Goal: Task Accomplishment & Management: Use online tool/utility

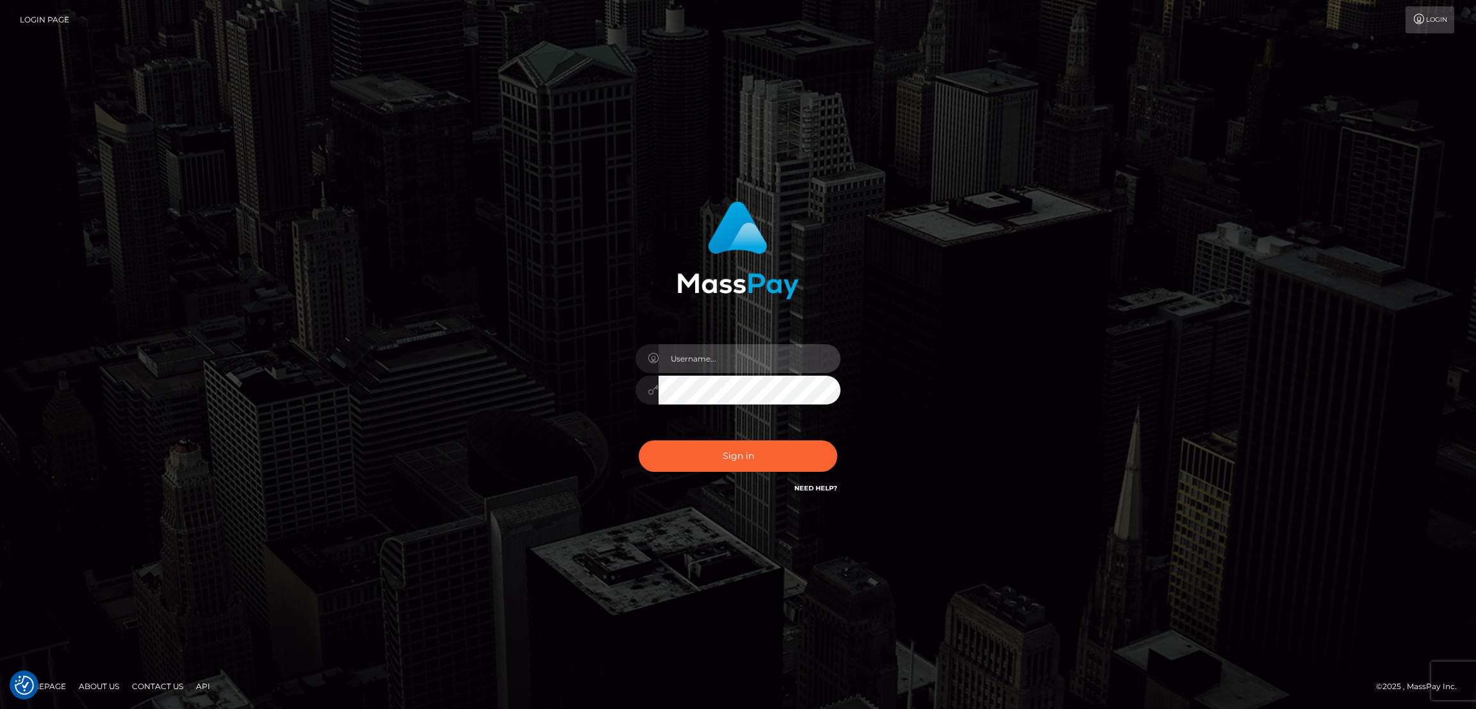
type input "by.es2"
click at [747, 463] on button "Sign in" at bounding box center [738, 455] width 199 height 31
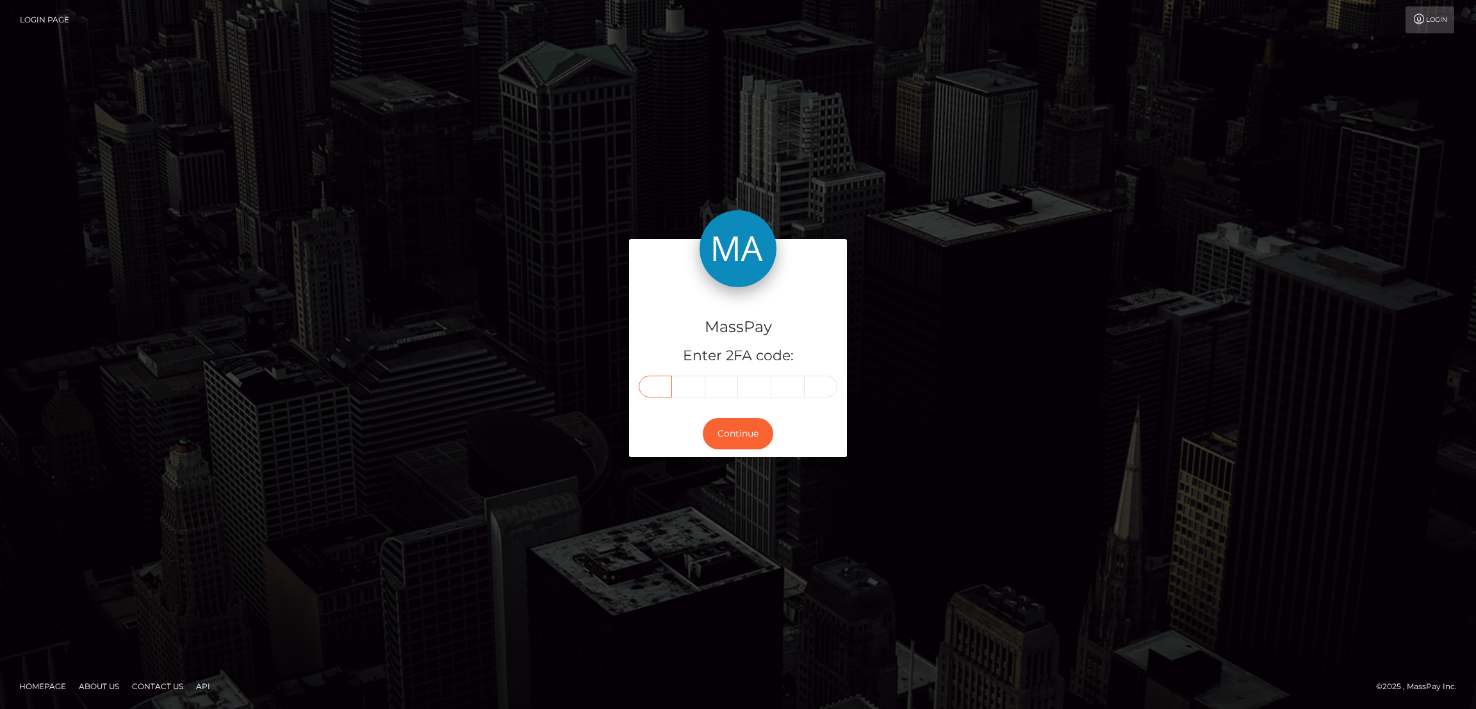
click at [650, 390] on input "text" at bounding box center [655, 386] width 33 height 22
paste input "2"
type input "2"
type input "6"
type input "5"
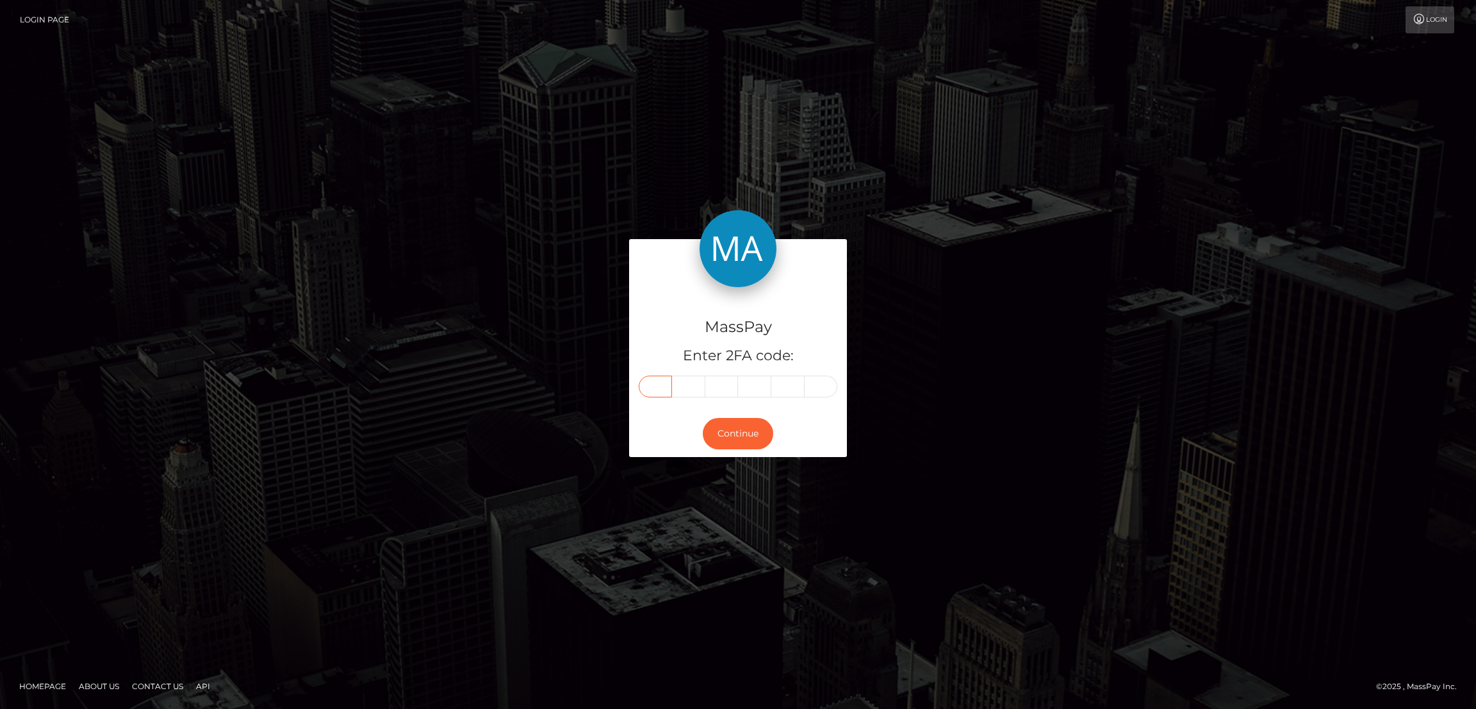
type input "9"
type input "2"
type input "3"
click at [735, 429] on button "Continue" at bounding box center [738, 433] width 70 height 31
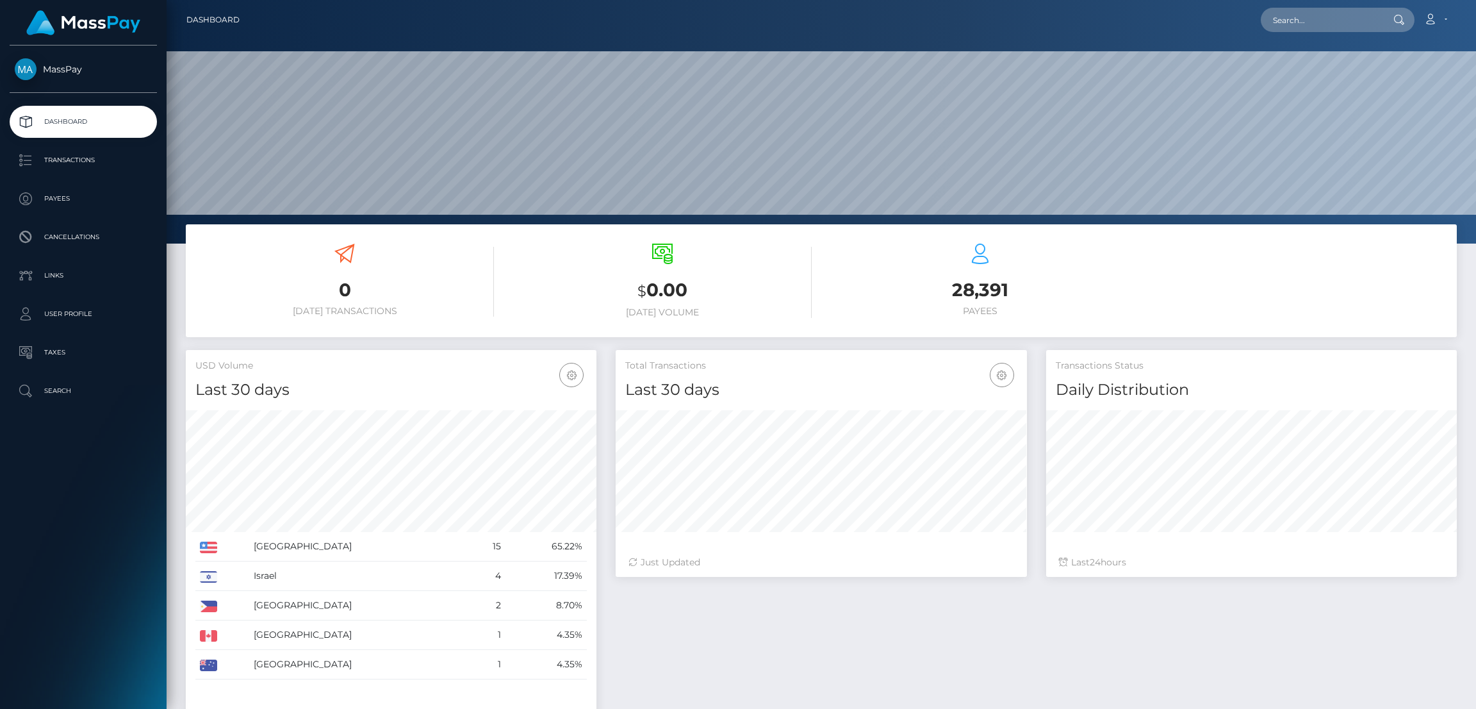
scroll to position [227, 411]
click at [1331, 23] on input "text" at bounding box center [1321, 20] width 120 height 24
paste input "boyweaves@hotmail.com"
click at [1320, 17] on input "boyweaves@hotmail.com" at bounding box center [1321, 20] width 120 height 24
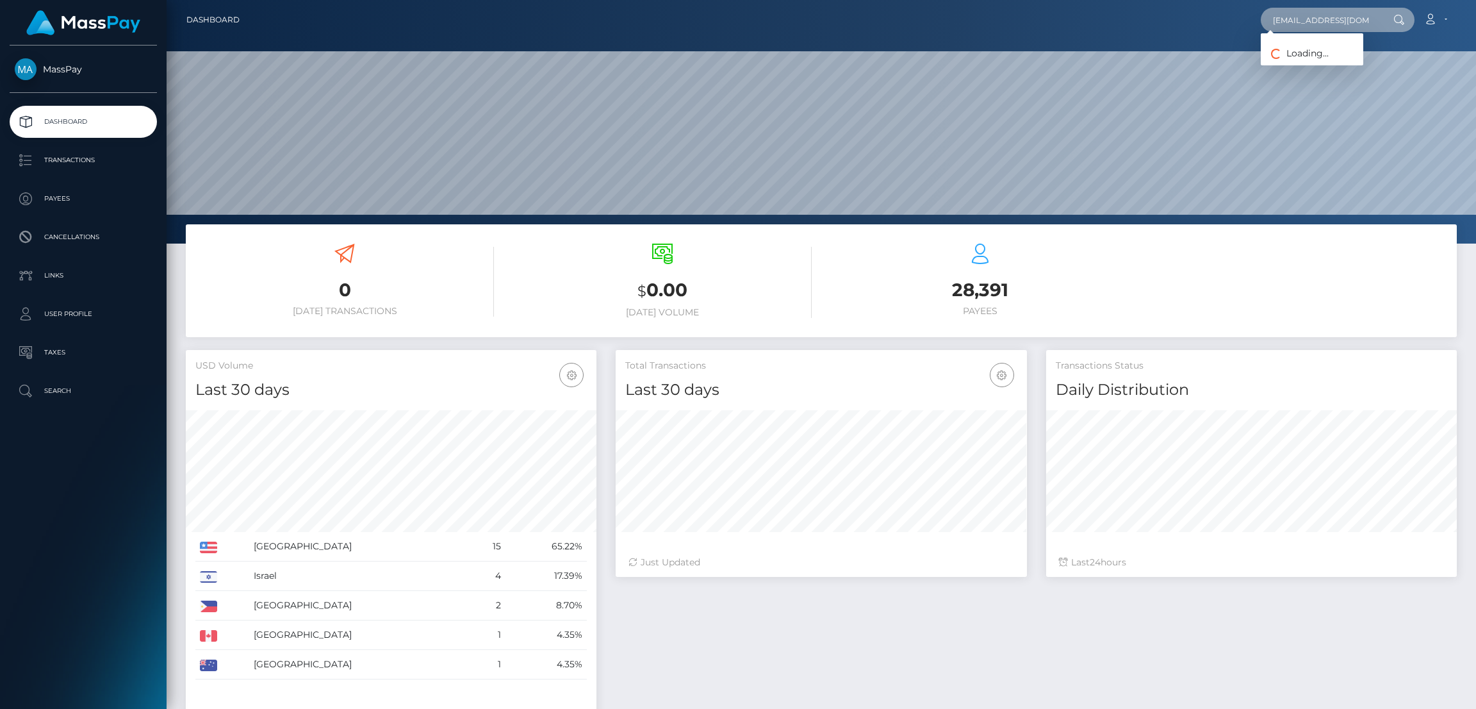
paste input "aibusinessmagicians@g"
type input "aibusinessmagicians@gmail.com"
